Goal: Task Accomplishment & Management: Use online tool/utility

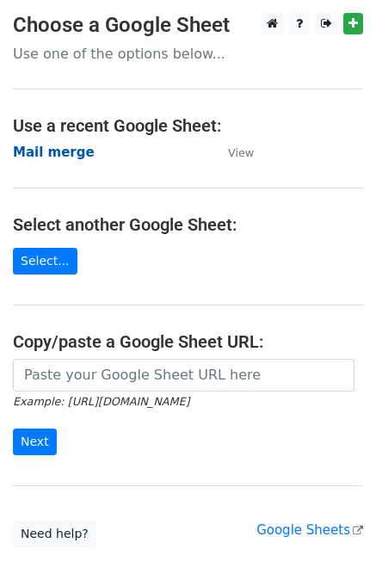
click at [52, 155] on strong "Mail merge" at bounding box center [54, 152] width 82 height 15
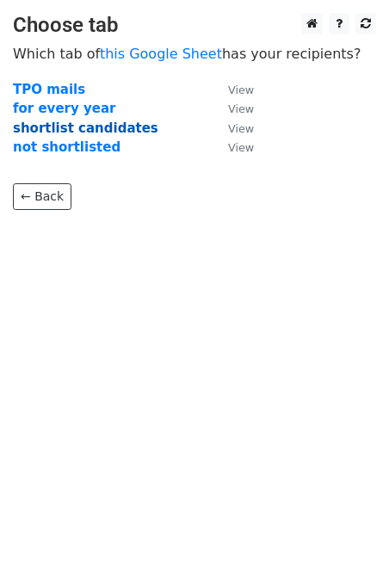
click at [55, 129] on strong "shortlist candidates" at bounding box center [86, 128] width 146 height 15
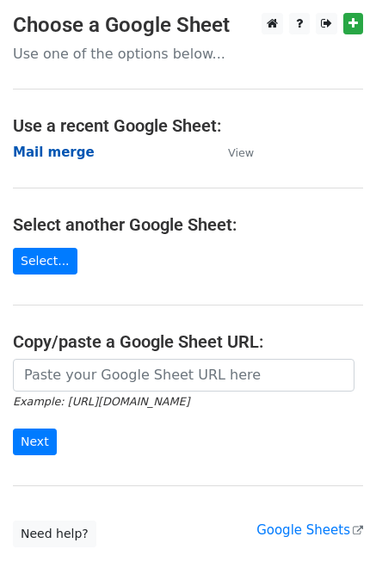
click at [69, 153] on strong "Mail merge" at bounding box center [54, 152] width 82 height 15
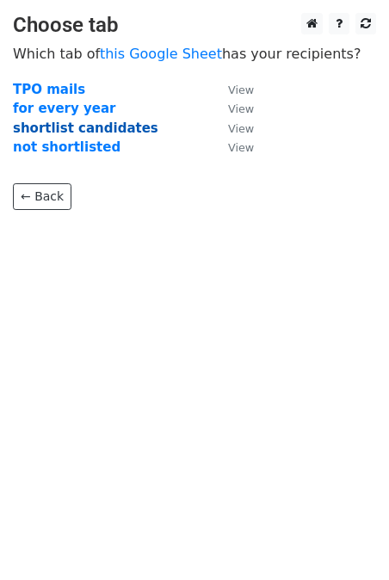
click at [64, 129] on strong "shortlist candidates" at bounding box center [86, 128] width 146 height 15
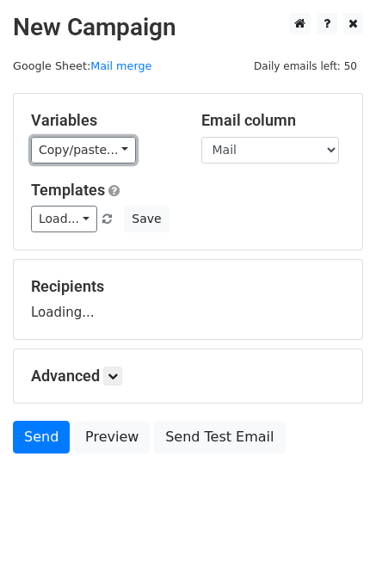
click at [64, 146] on link "Copy/paste..." at bounding box center [83, 150] width 105 height 27
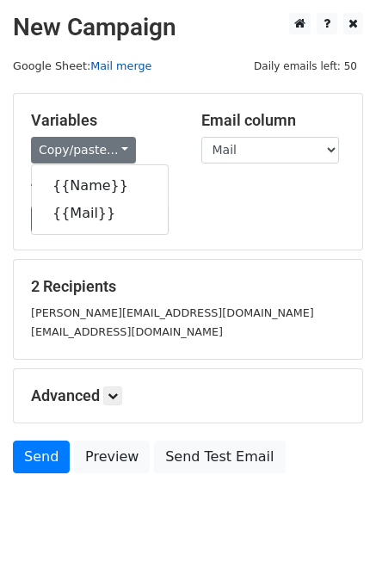
click at [119, 63] on link "Mail merge" at bounding box center [120, 65] width 61 height 13
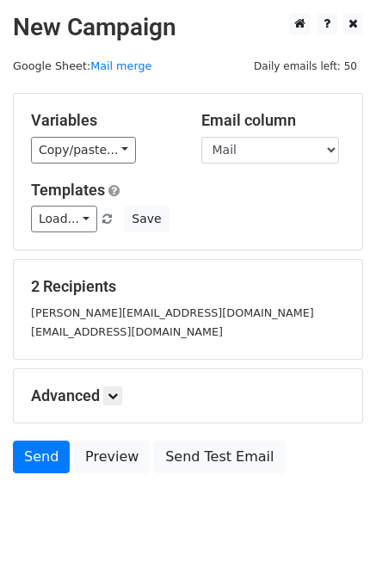
click at [48, 60] on small "Google Sheet: Mail merge" at bounding box center [82, 65] width 139 height 13
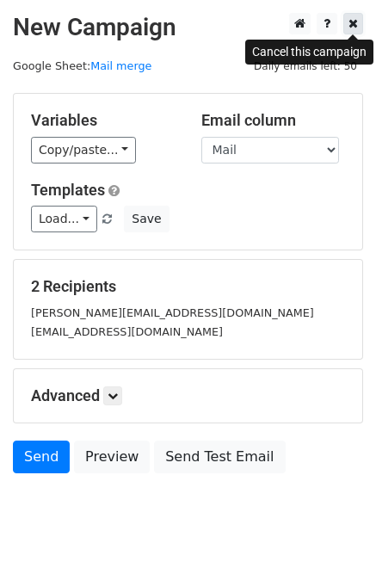
click at [344, 26] on link at bounding box center [354, 24] width 20 height 22
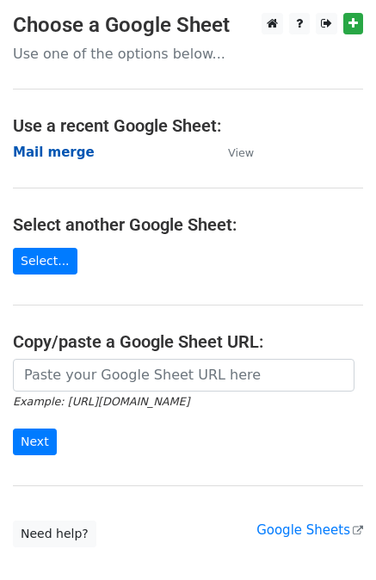
click at [53, 149] on strong "Mail merge" at bounding box center [54, 152] width 82 height 15
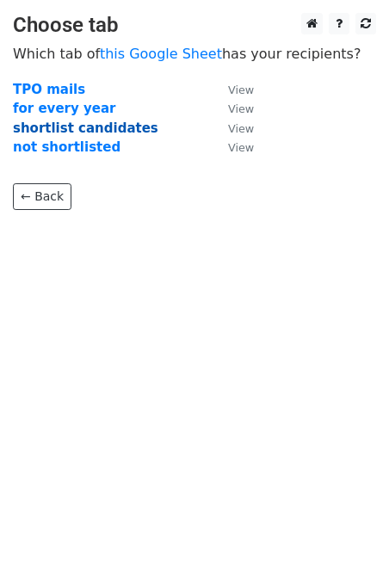
click at [52, 121] on strong "shortlist candidates" at bounding box center [86, 128] width 146 height 15
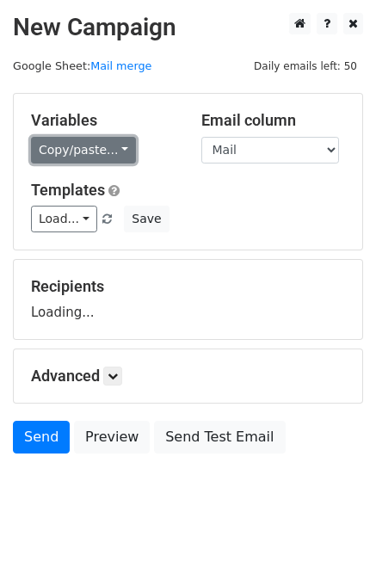
click at [91, 152] on link "Copy/paste..." at bounding box center [83, 150] width 105 height 27
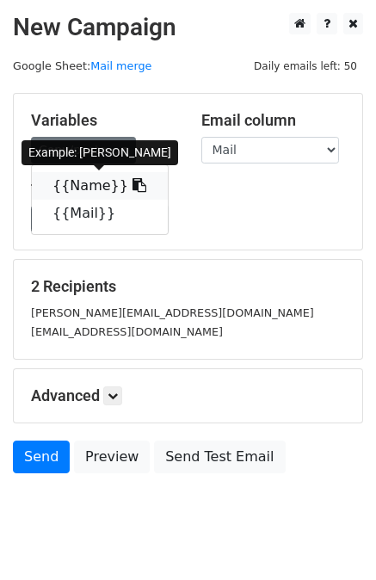
click at [85, 178] on link "{{Name}}" at bounding box center [100, 186] width 136 height 28
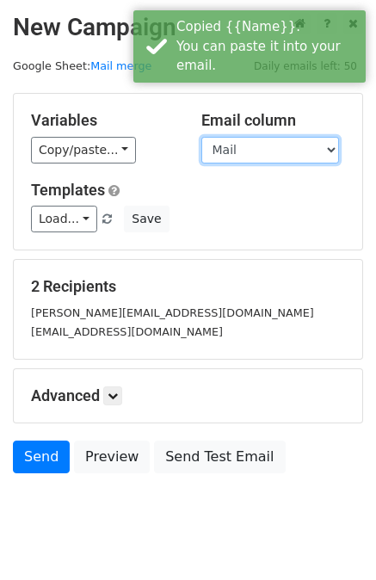
click at [236, 146] on select "Name Mail" at bounding box center [270, 150] width 138 height 27
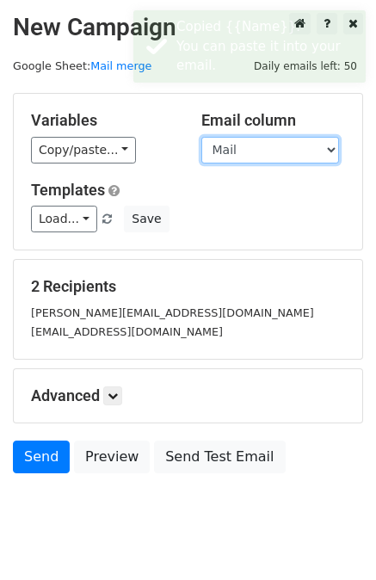
click at [201, 137] on select "Name Mail" at bounding box center [270, 150] width 138 height 27
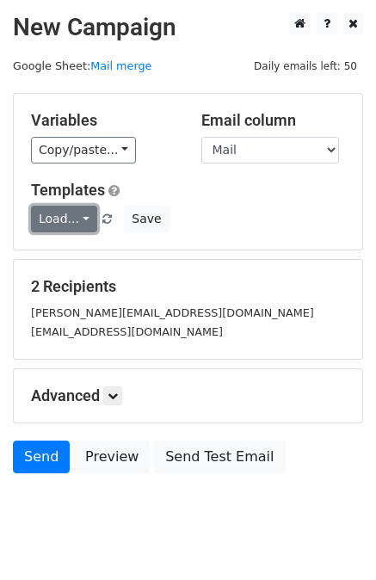
click at [48, 216] on link "Load..." at bounding box center [64, 219] width 66 height 27
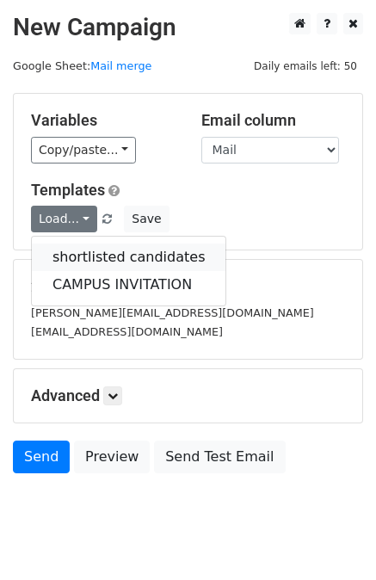
click at [64, 259] on link "shortlisted candidates" at bounding box center [129, 258] width 194 height 28
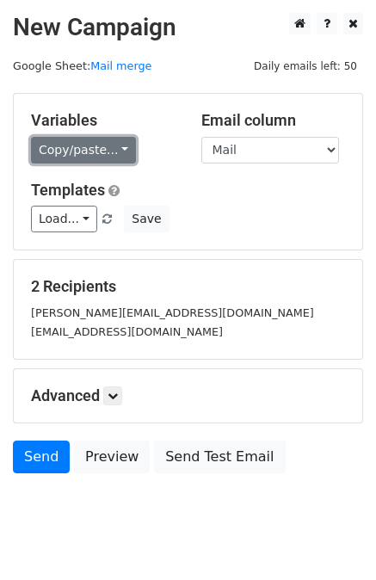
click at [69, 150] on link "Copy/paste..." at bounding box center [83, 150] width 105 height 27
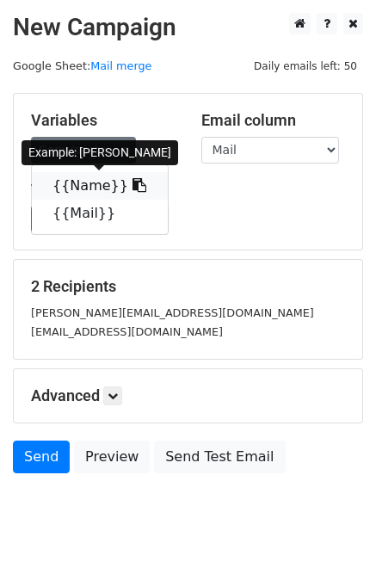
click at [69, 180] on link "{{Name}}" at bounding box center [100, 186] width 136 height 28
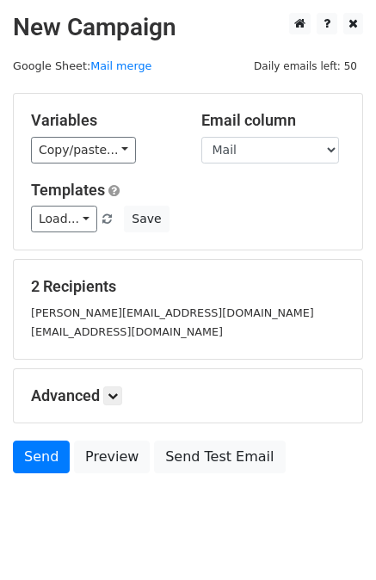
scroll to position [37, 0]
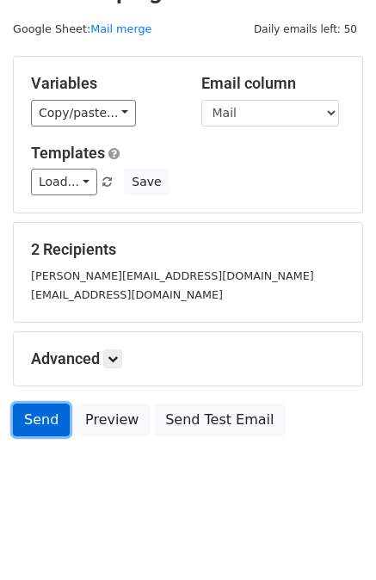
click at [41, 410] on link "Send" at bounding box center [41, 420] width 57 height 33
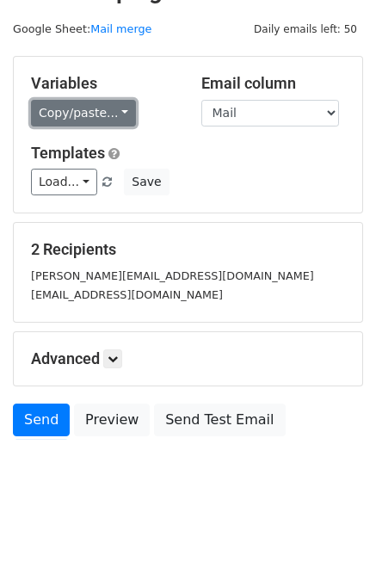
click at [94, 102] on link "Copy/paste..." at bounding box center [83, 113] width 105 height 27
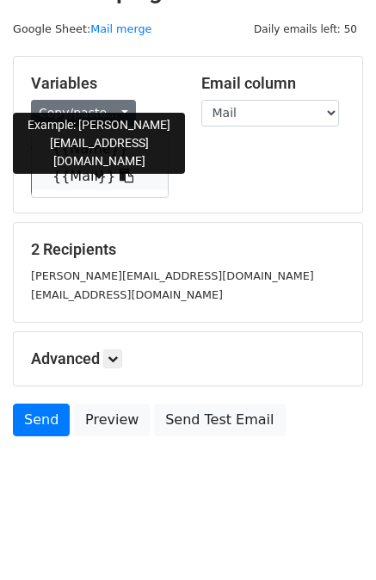
click at [93, 177] on link "{{Mail}}" at bounding box center [100, 177] width 136 height 28
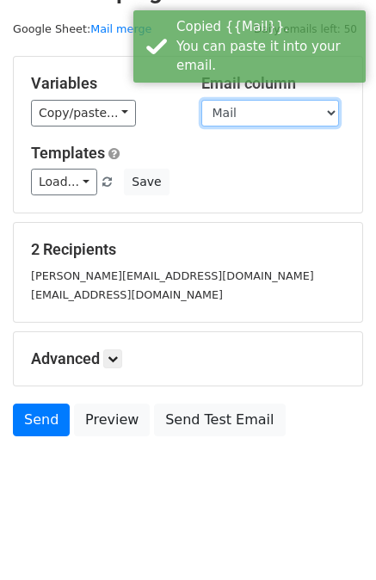
click at [232, 113] on select "Name Mail" at bounding box center [270, 113] width 138 height 27
click at [201, 100] on select "Name Mail" at bounding box center [270, 113] width 138 height 27
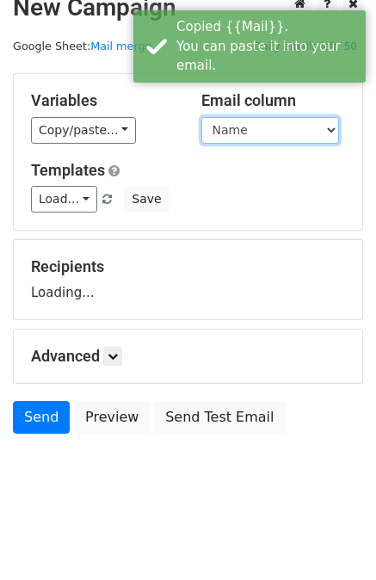
scroll to position [17, 0]
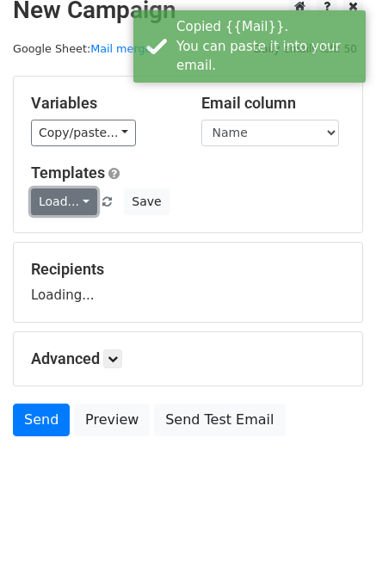
click at [51, 204] on link "Load..." at bounding box center [64, 202] width 66 height 27
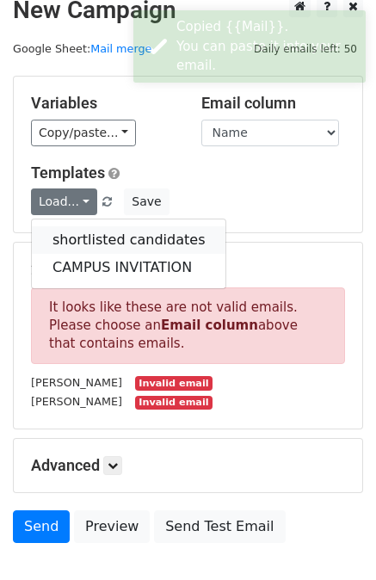
click at [65, 226] on link "shortlisted candidates" at bounding box center [129, 240] width 194 height 28
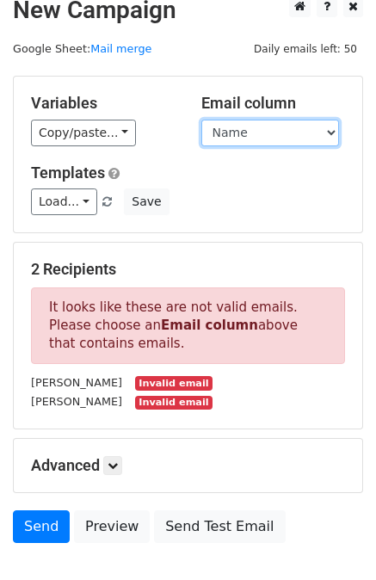
click at [255, 138] on select "Name Mail" at bounding box center [270, 133] width 138 height 27
select select "Mail"
click at [201, 120] on select "Name Mail" at bounding box center [270, 133] width 138 height 27
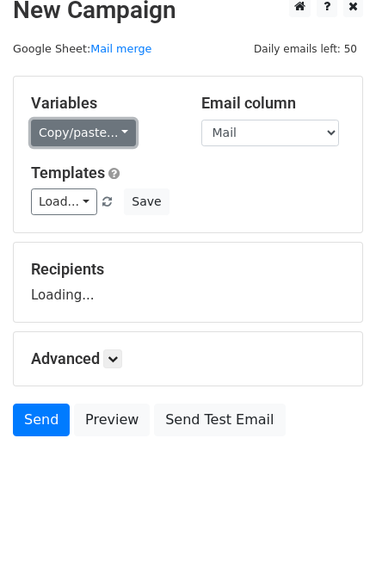
click at [71, 141] on link "Copy/paste..." at bounding box center [83, 133] width 105 height 27
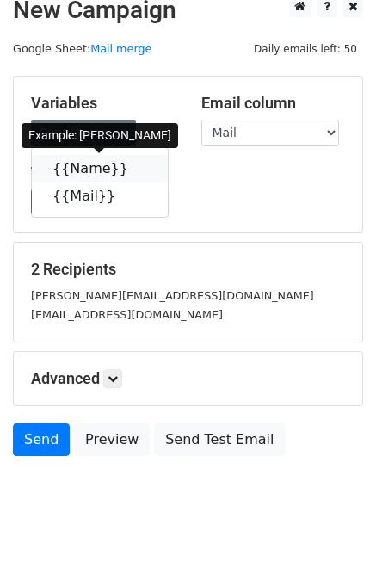
click at [65, 163] on link "{{Name}}" at bounding box center [100, 169] width 136 height 28
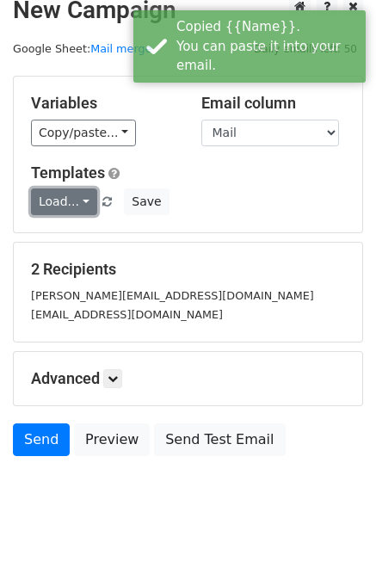
click at [76, 204] on link "Load..." at bounding box center [64, 202] width 66 height 27
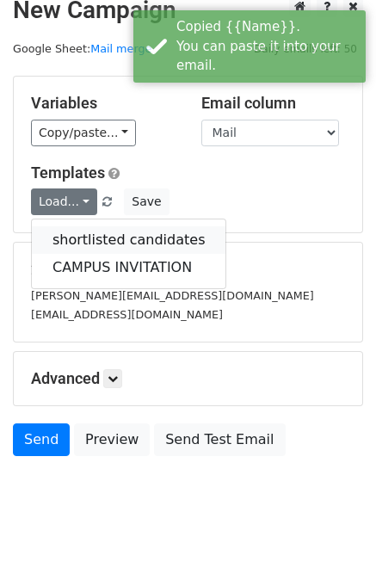
click at [77, 232] on link "shortlisted candidates" at bounding box center [129, 240] width 194 height 28
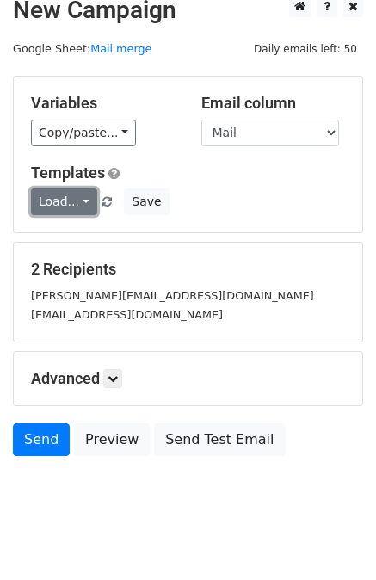
click at [38, 198] on link "Load..." at bounding box center [64, 202] width 66 height 27
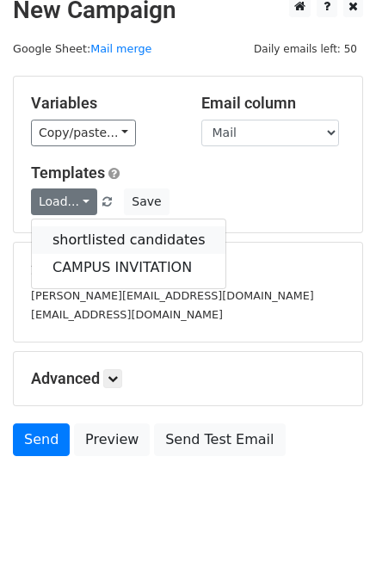
click at [54, 237] on link "shortlisted candidates" at bounding box center [129, 240] width 194 height 28
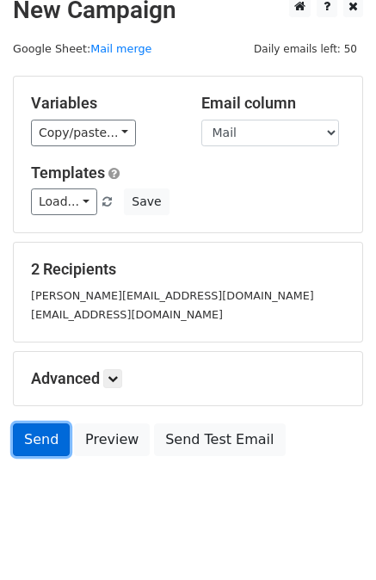
click at [50, 431] on link "Send" at bounding box center [41, 440] width 57 height 33
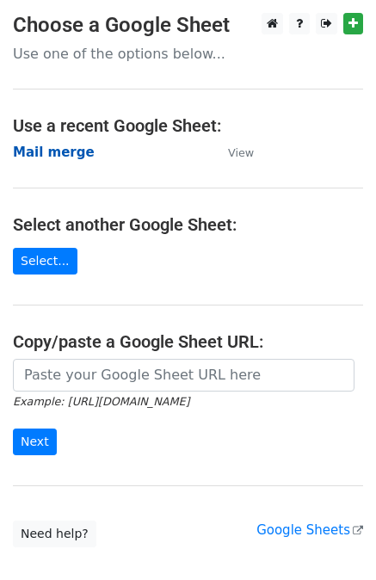
click at [52, 157] on strong "Mail merge" at bounding box center [54, 152] width 82 height 15
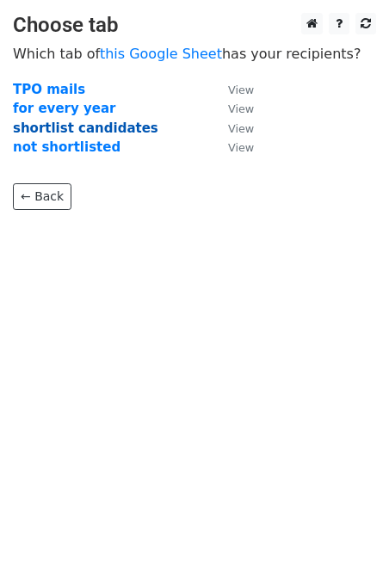
click at [56, 131] on strong "shortlist candidates" at bounding box center [86, 128] width 146 height 15
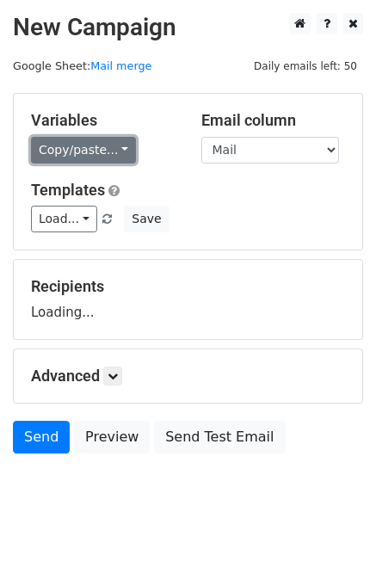
click at [59, 145] on link "Copy/paste..." at bounding box center [83, 150] width 105 height 27
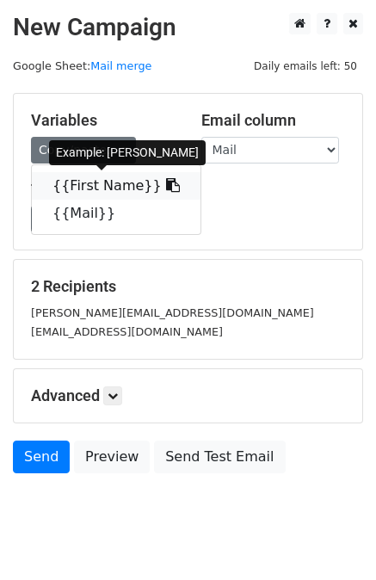
click at [74, 174] on link "{{First Name}}" at bounding box center [116, 186] width 169 height 28
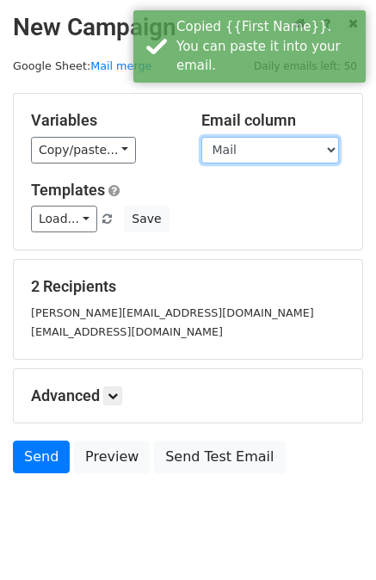
click at [281, 150] on select "First Name Mail" at bounding box center [270, 150] width 138 height 27
click at [201, 137] on select "First Name Mail" at bounding box center [270, 150] width 138 height 27
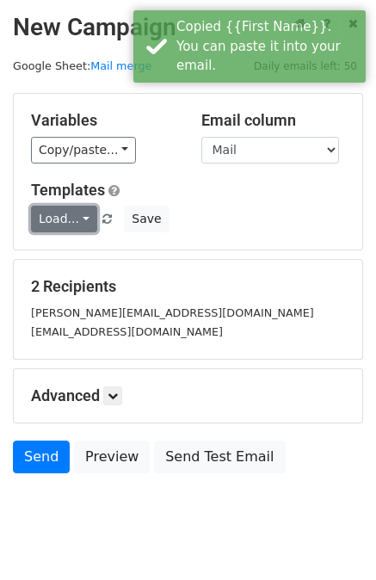
click at [74, 218] on link "Load..." at bounding box center [64, 219] width 66 height 27
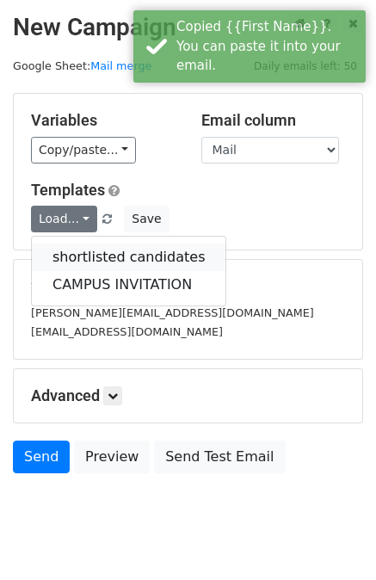
click at [59, 256] on link "shortlisted candidates" at bounding box center [129, 258] width 194 height 28
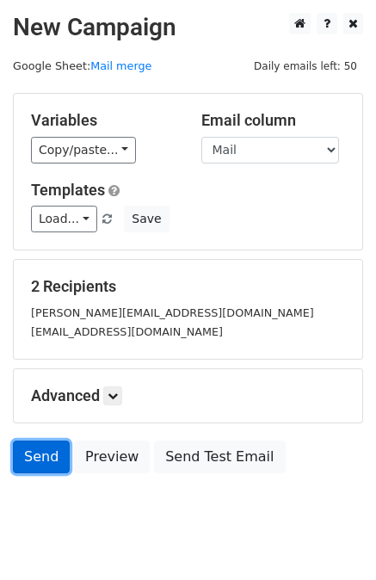
click at [24, 449] on link "Send" at bounding box center [41, 457] width 57 height 33
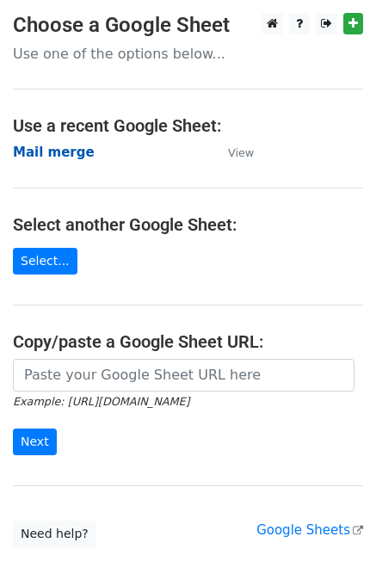
click at [25, 149] on strong "Mail merge" at bounding box center [54, 152] width 82 height 15
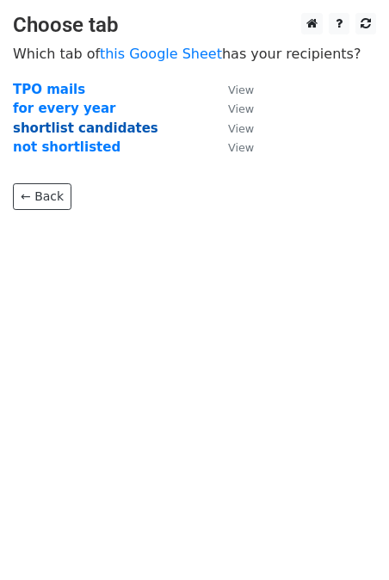
click at [90, 125] on strong "shortlist candidates" at bounding box center [86, 128] width 146 height 15
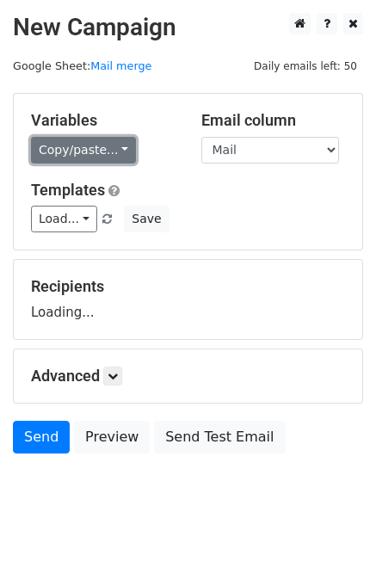
click at [83, 152] on link "Copy/paste..." at bounding box center [83, 150] width 105 height 27
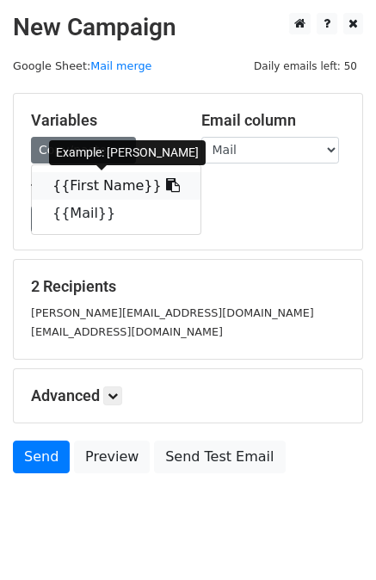
click at [84, 184] on link "{{First Name}}" at bounding box center [116, 186] width 169 height 28
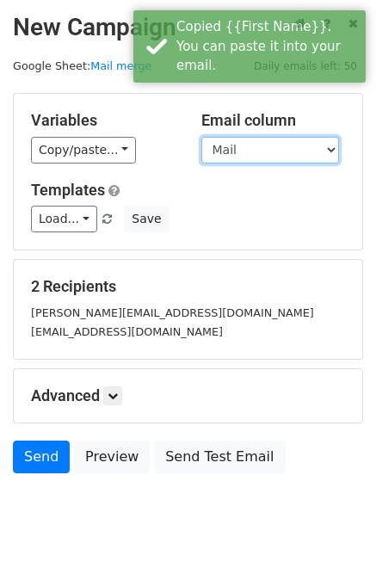
click at [238, 156] on select "First Name Mail" at bounding box center [270, 150] width 138 height 27
click at [201, 137] on select "First Name Mail" at bounding box center [270, 150] width 138 height 27
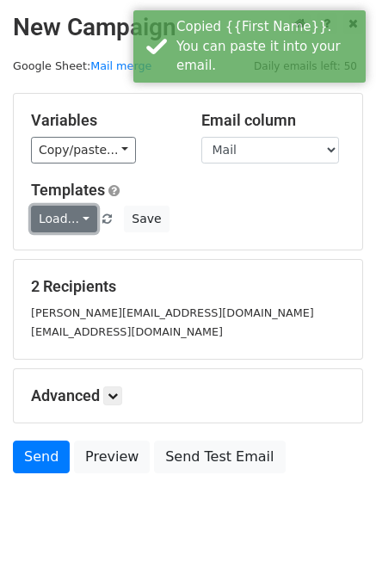
click at [47, 214] on link "Load..." at bounding box center [64, 219] width 66 height 27
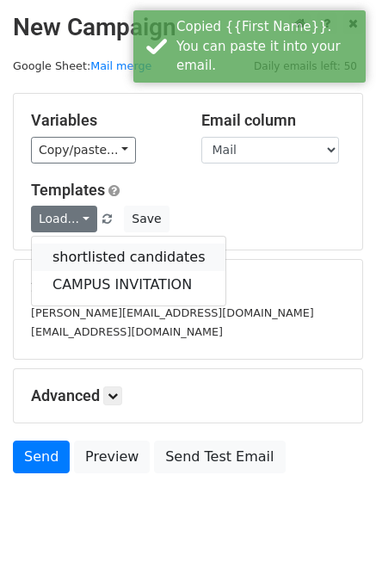
click at [49, 248] on link "shortlisted candidates" at bounding box center [129, 258] width 194 height 28
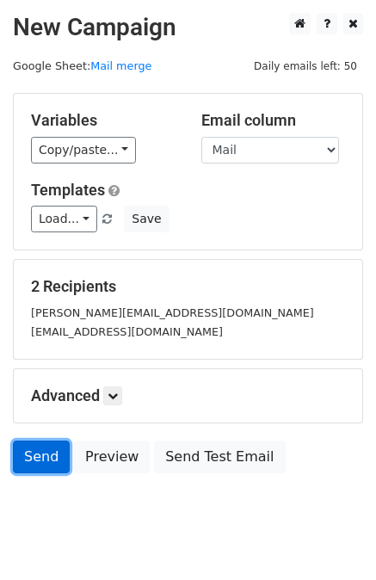
click at [41, 443] on link "Send" at bounding box center [41, 457] width 57 height 33
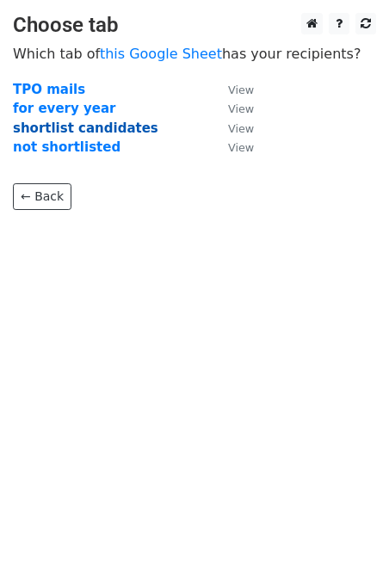
click at [40, 128] on strong "shortlist candidates" at bounding box center [86, 128] width 146 height 15
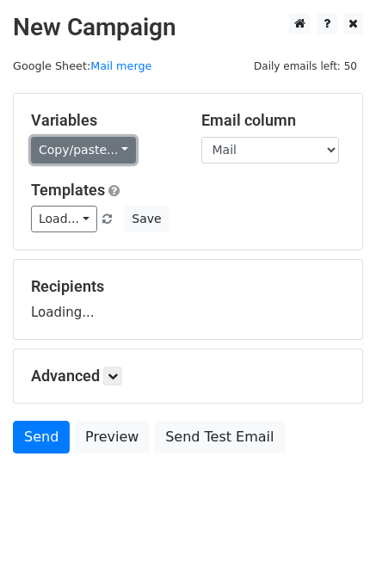
click at [65, 142] on link "Copy/paste..." at bounding box center [83, 150] width 105 height 27
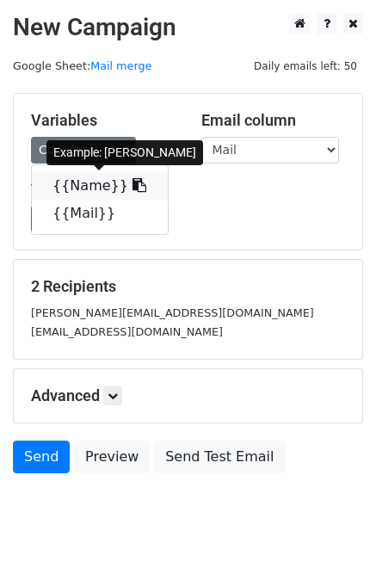
click at [77, 183] on link "{{Name}}" at bounding box center [100, 186] width 136 height 28
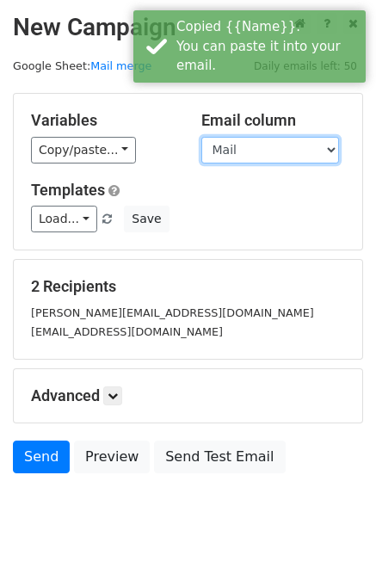
click at [282, 150] on select "Name Mail" at bounding box center [270, 150] width 138 height 27
click at [201, 137] on select "Name Mail" at bounding box center [270, 150] width 138 height 27
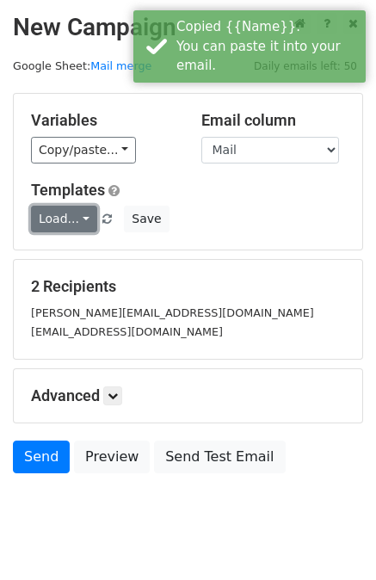
click at [57, 208] on link "Load..." at bounding box center [64, 219] width 66 height 27
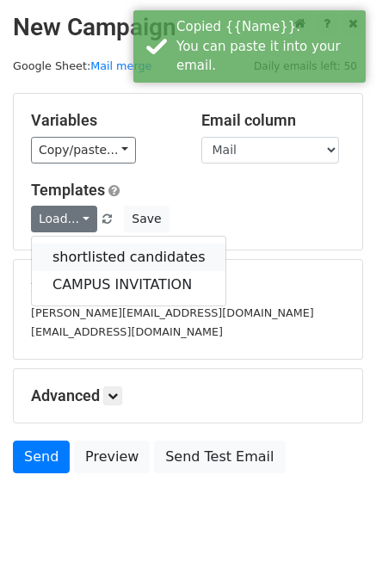
click at [84, 254] on link "shortlisted candidates" at bounding box center [129, 258] width 194 height 28
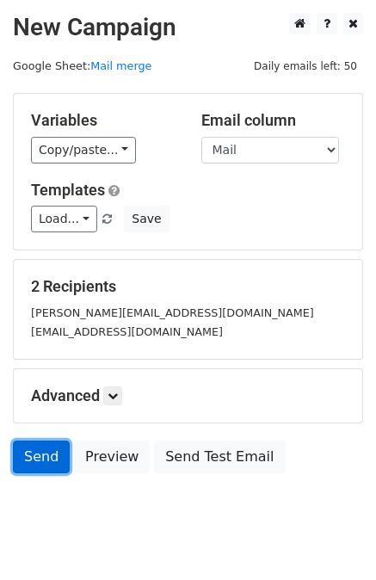
click at [27, 449] on link "Send" at bounding box center [41, 457] width 57 height 33
